Goal: Information Seeking & Learning: Learn about a topic

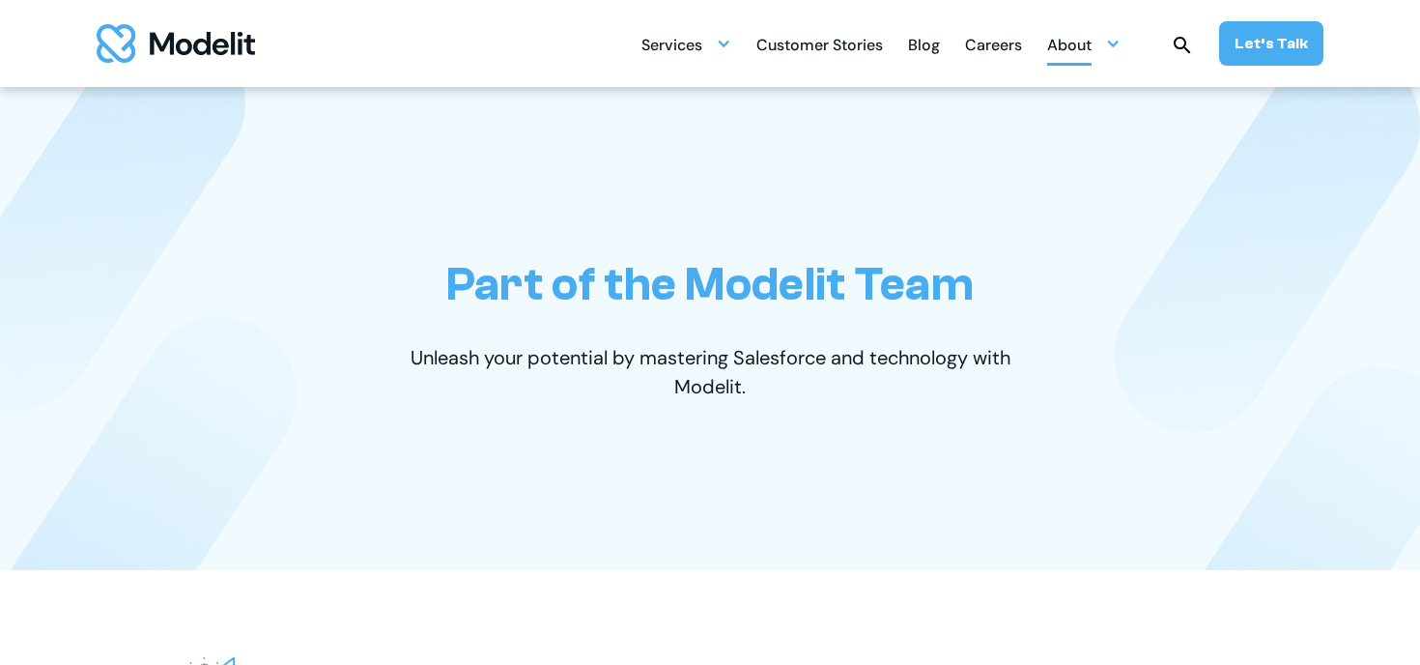
click at [1083, 46] on div "About" at bounding box center [1069, 47] width 44 height 38
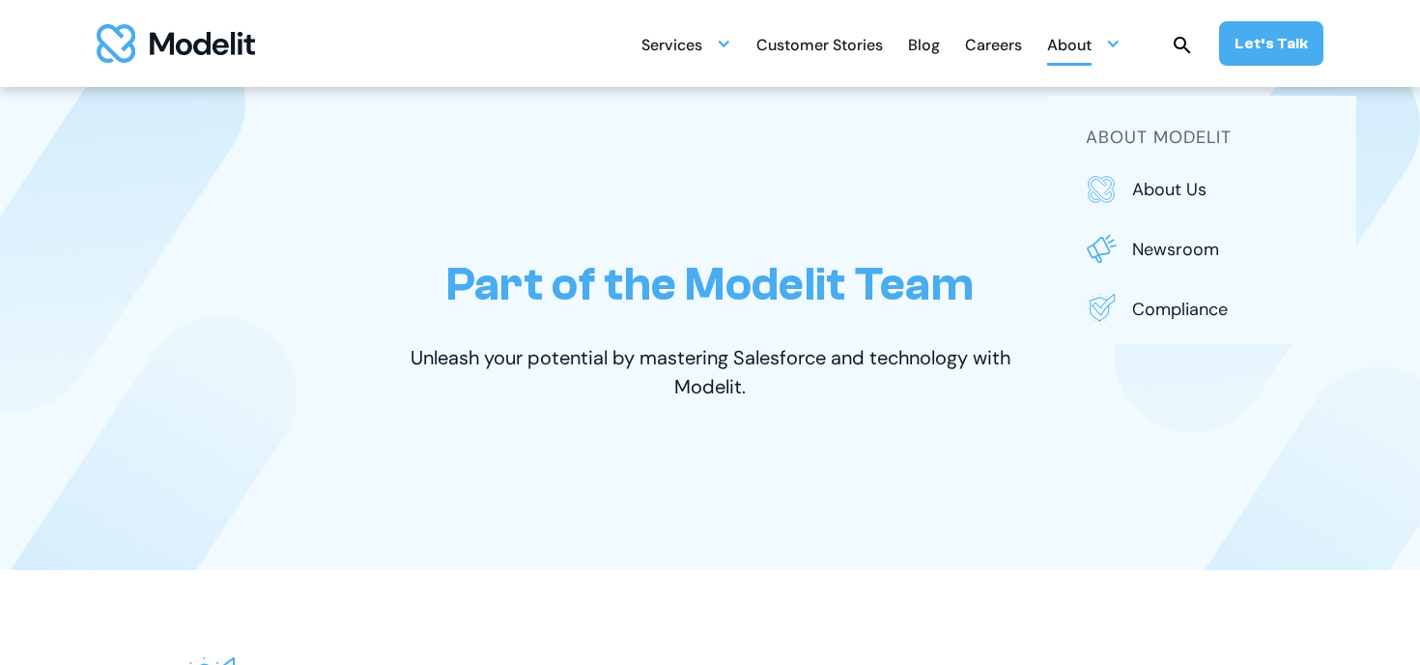
click at [1002, 43] on div "Careers" at bounding box center [993, 47] width 57 height 38
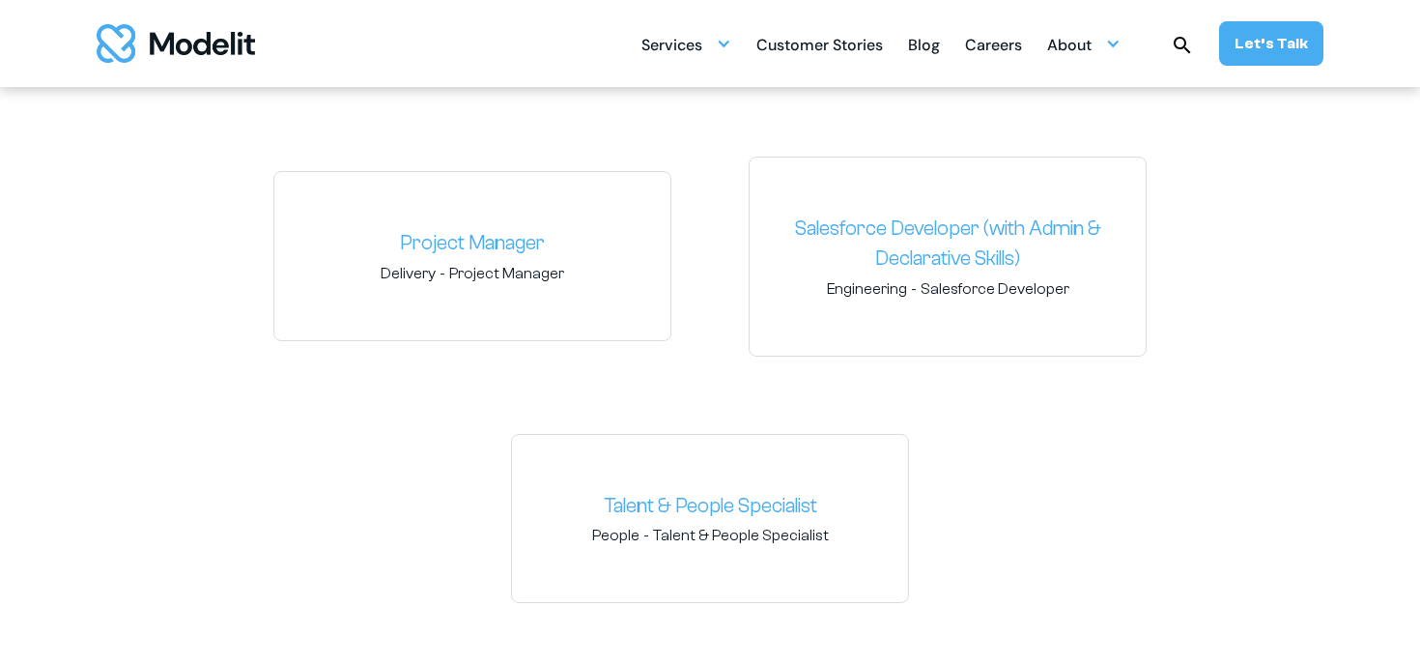
scroll to position [2957, 0]
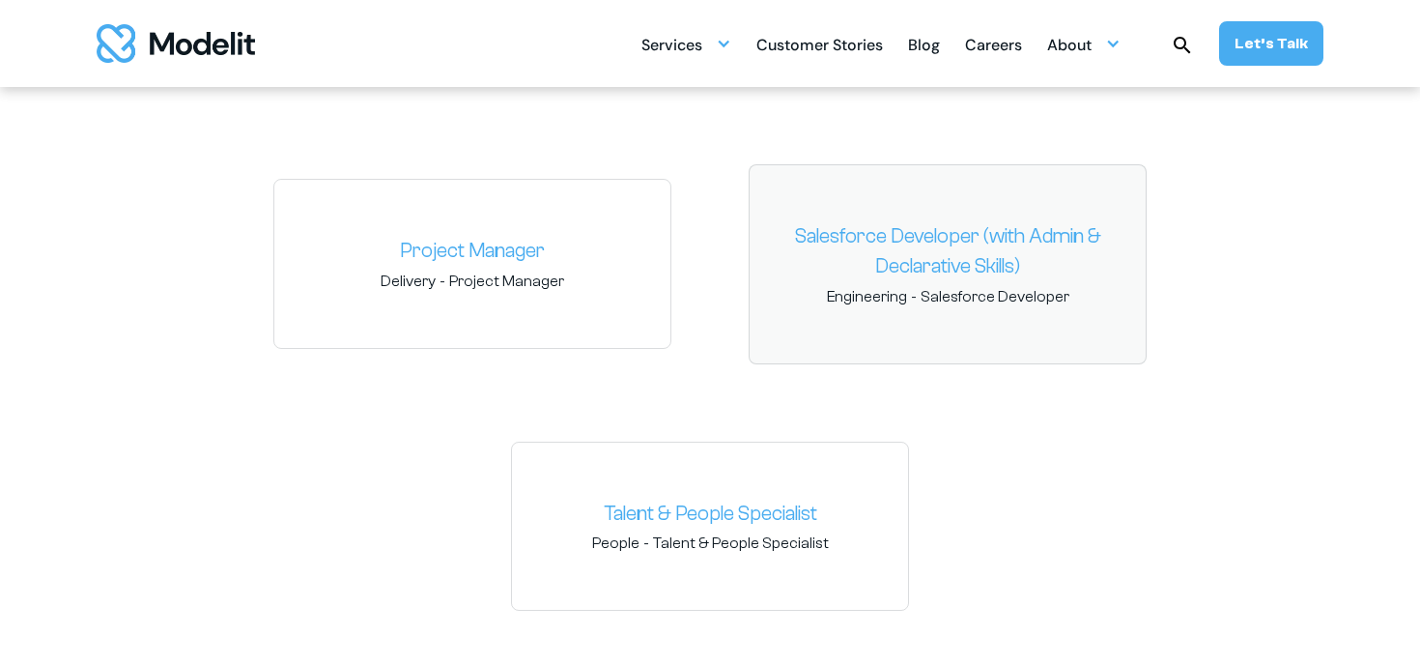
click at [963, 253] on link "Salesforce Developer (with Admin & Declarative Skills)" at bounding box center [947, 251] width 365 height 61
